Goal: Information Seeking & Learning: Learn about a topic

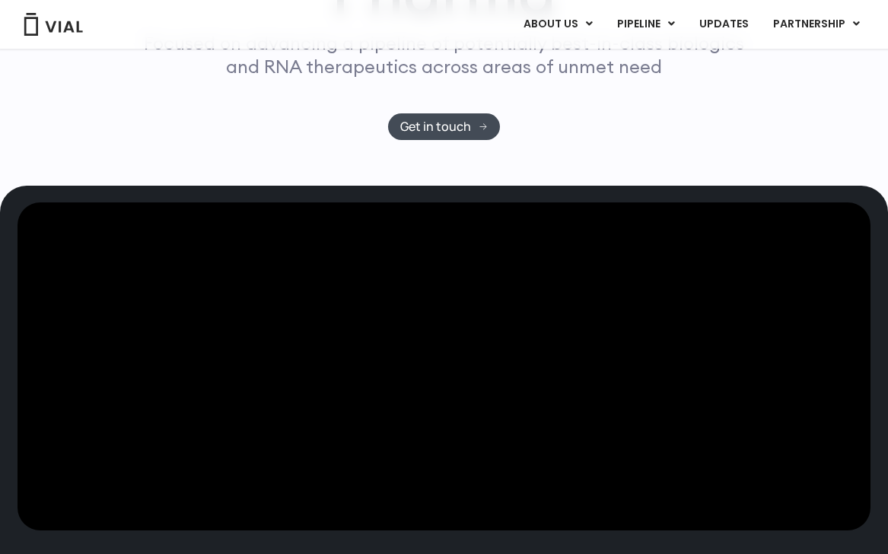
scroll to position [108, 0]
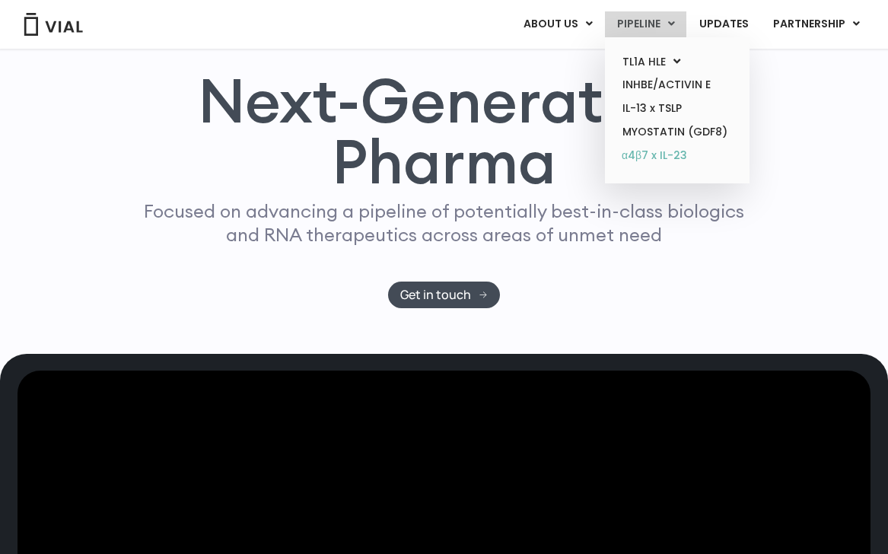
click at [679, 155] on link "α4β7 x IL-23" at bounding box center [676, 156] width 133 height 24
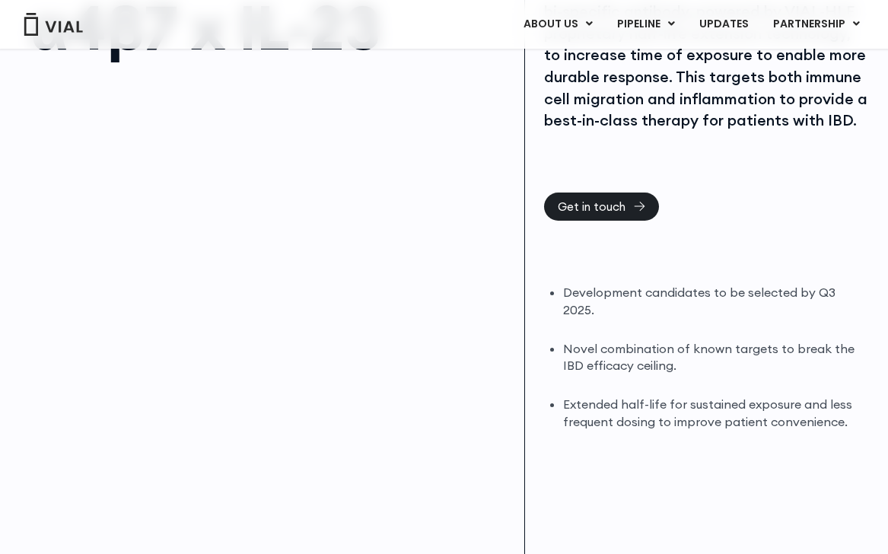
scroll to position [145, 0]
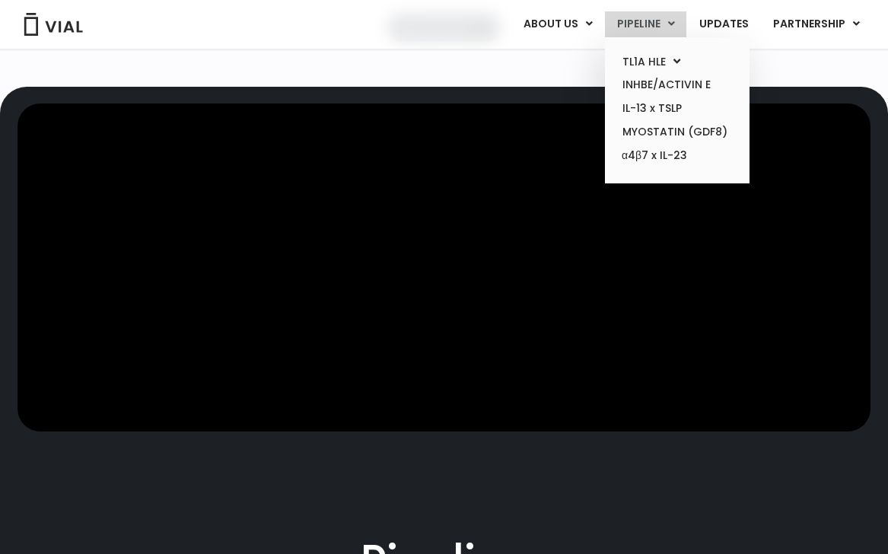
scroll to position [376, 0]
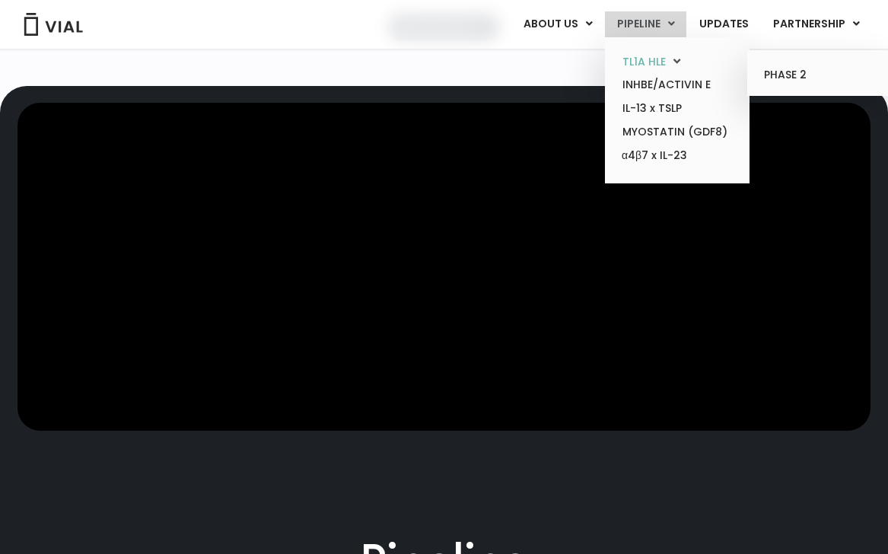
click at [643, 70] on link "TL1A HLE" at bounding box center [676, 62] width 133 height 24
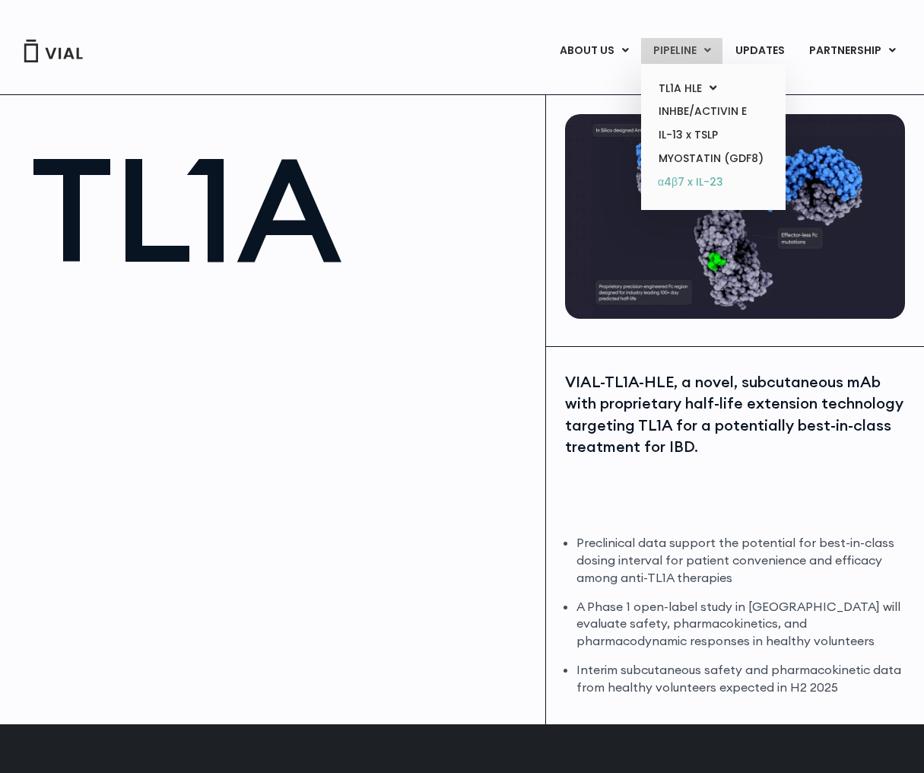
click at [720, 183] on link "α4β7 x IL-23" at bounding box center [713, 182] width 133 height 24
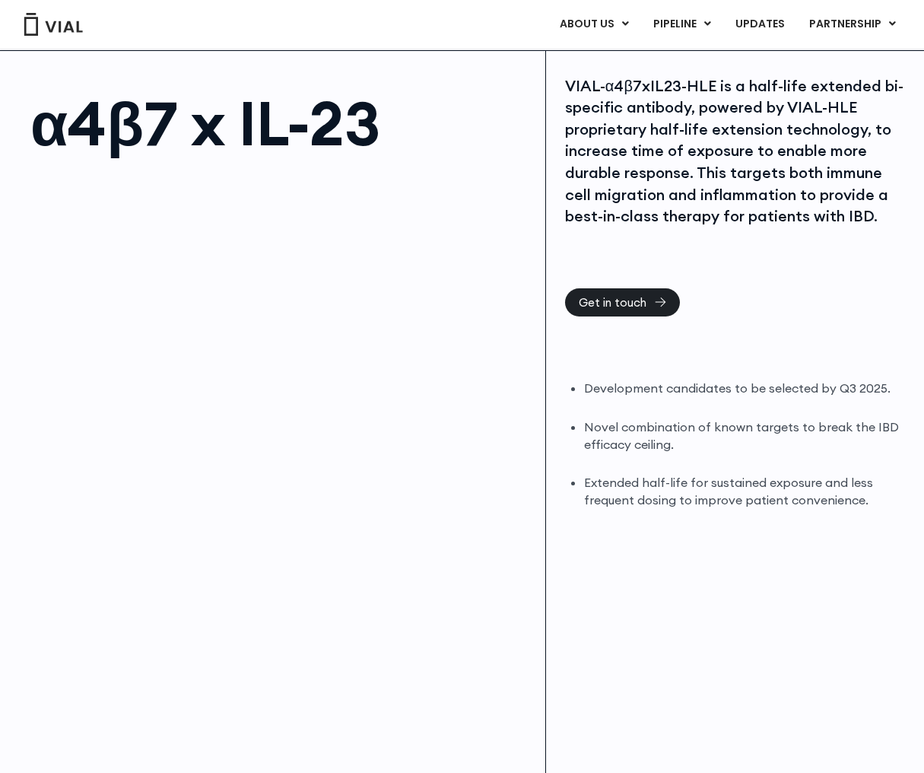
scroll to position [45, 0]
